Goal: Complete application form

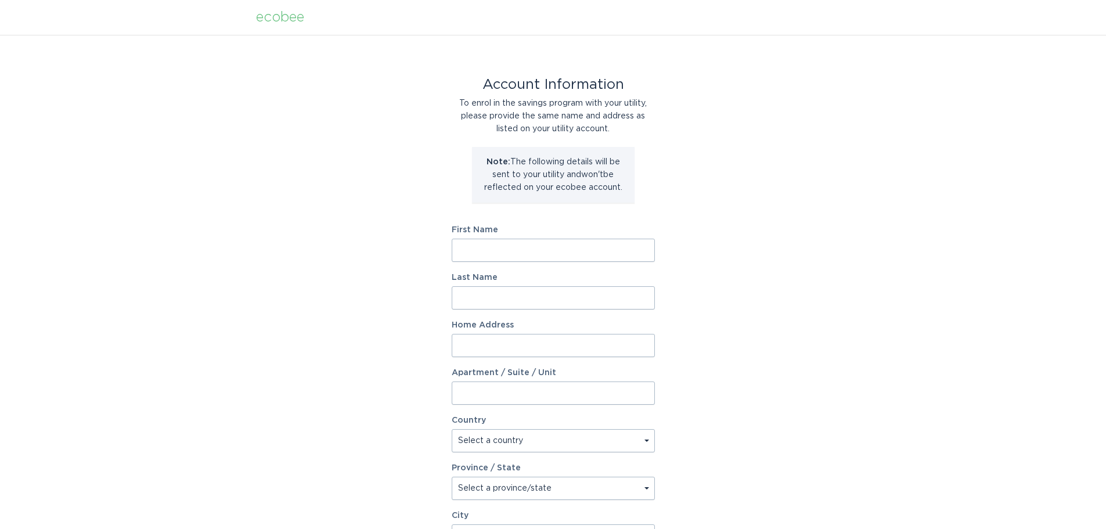
click at [539, 250] on input "First Name" at bounding box center [553, 250] width 203 height 23
type input "Kayce"
type input "Bates"
click at [544, 346] on input "Home Address" at bounding box center [553, 345] width 203 height 23
type input "108 Rose Lane"
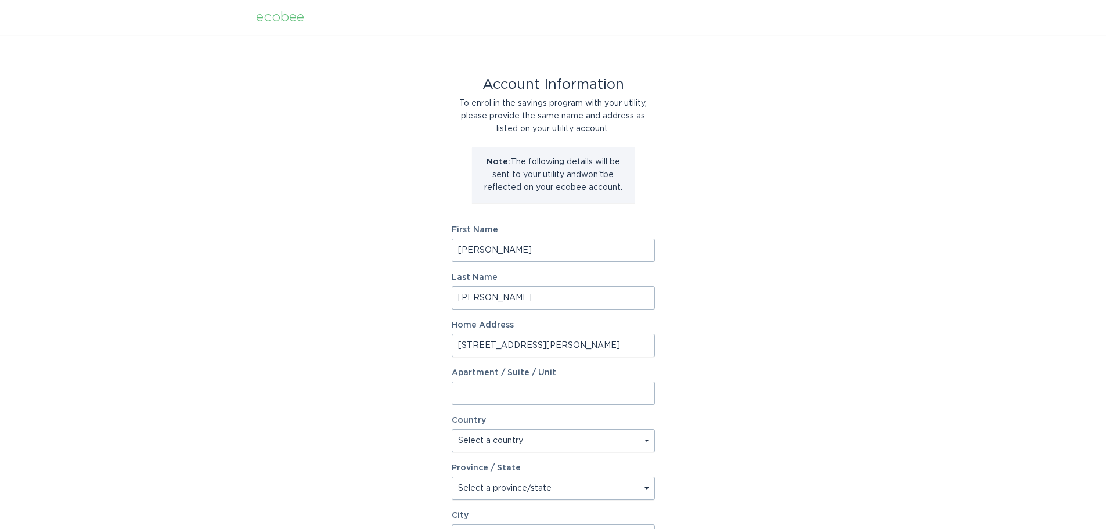
select select "US"
select select "SC"
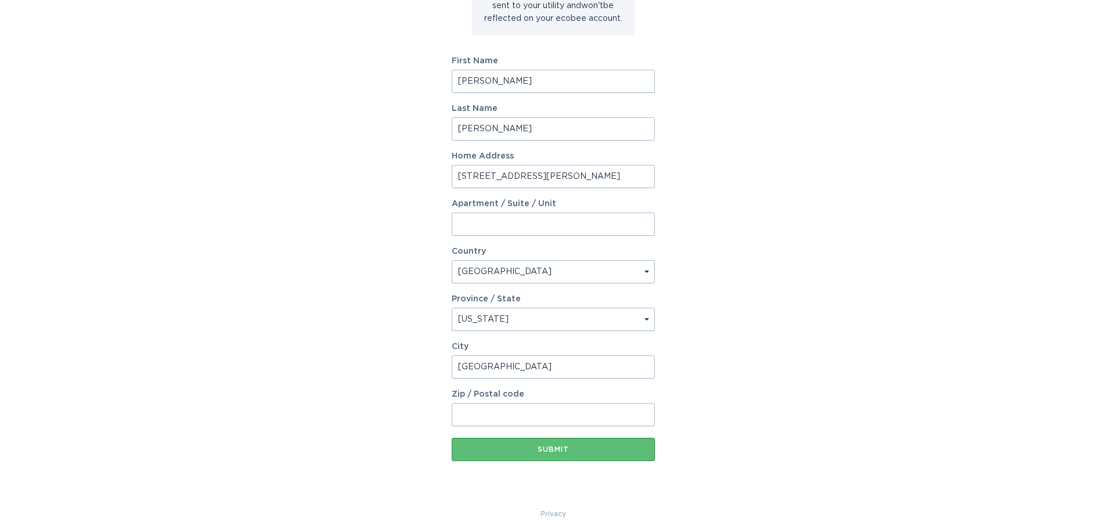
scroll to position [178, 0]
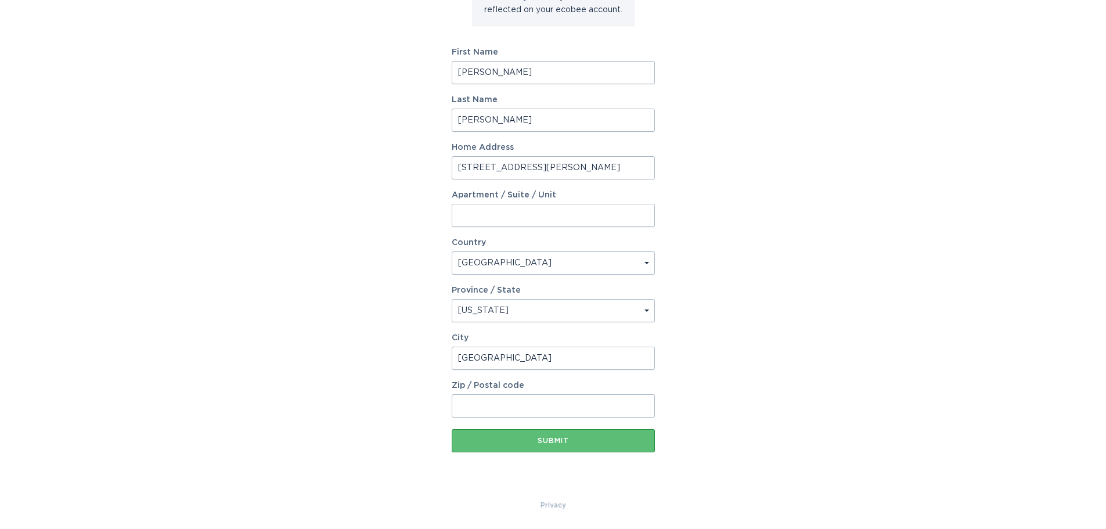
type input "Mt Pleasant"
click at [599, 403] on input "Zip / Postal code" at bounding box center [553, 405] width 203 height 23
type input "29464"
click at [590, 445] on button "Submit" at bounding box center [553, 440] width 203 height 23
